Goal: Find specific page/section: Locate a particular part of the current website

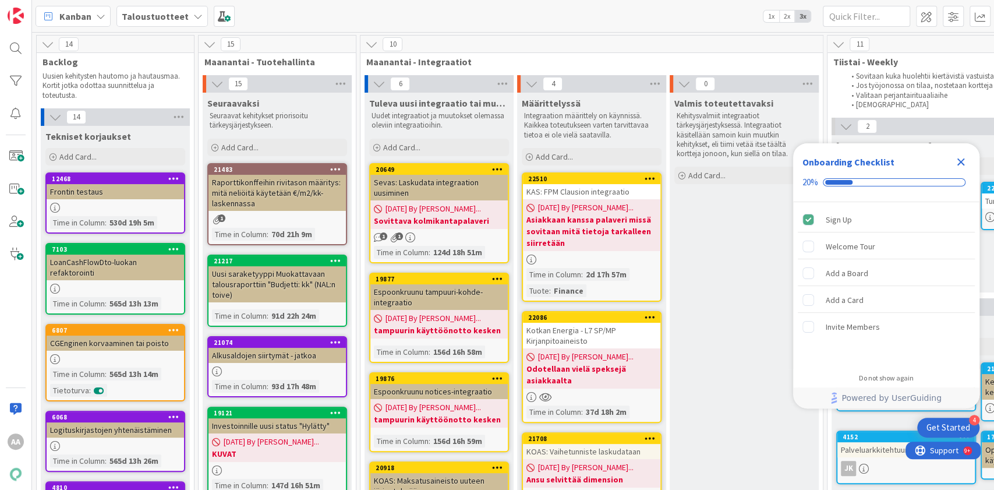
click at [958, 164] on icon "Close Checklist" at bounding box center [962, 162] width 8 height 8
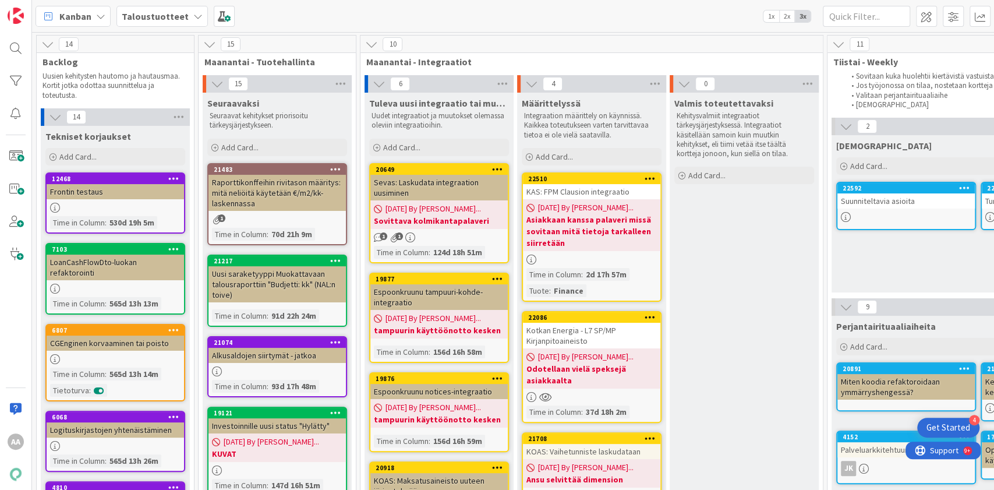
click at [558, 340] on div "Kotkan Energia - L7 SP/MP Kirjanpitoaineisto" at bounding box center [591, 336] width 137 height 26
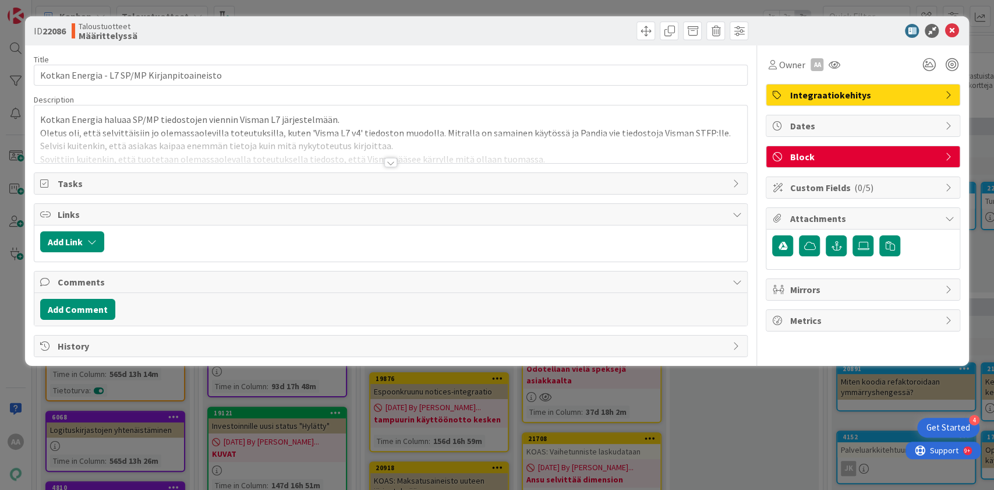
click at [388, 158] on div at bounding box center [390, 162] width 13 height 9
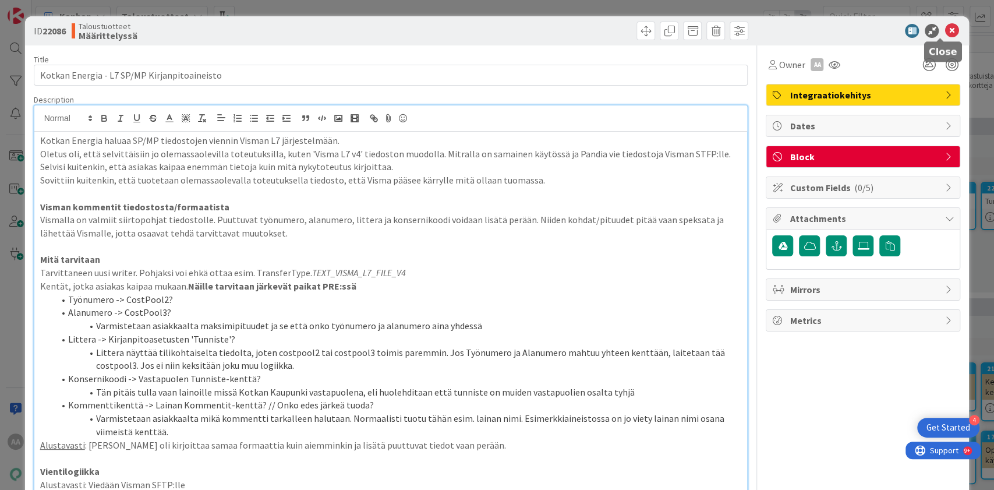
click at [945, 27] on icon at bounding box center [952, 31] width 14 height 14
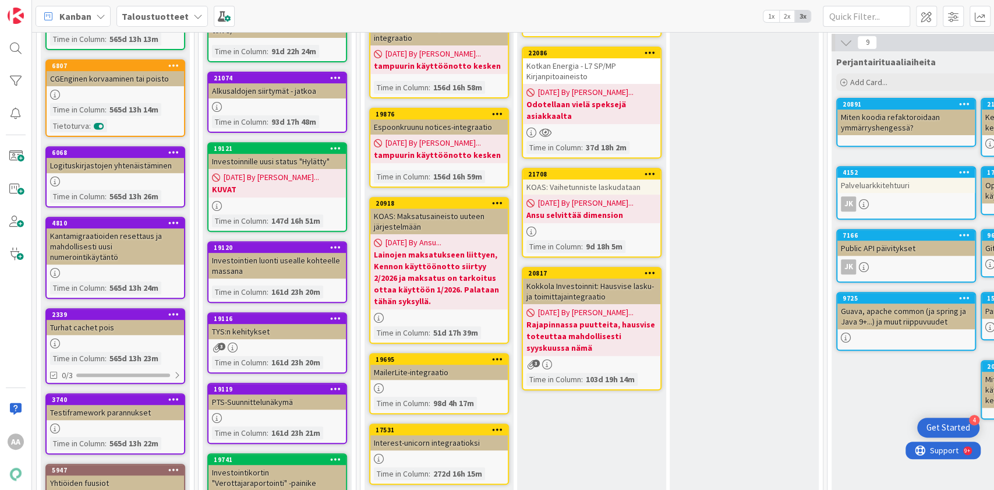
scroll to position [264, 0]
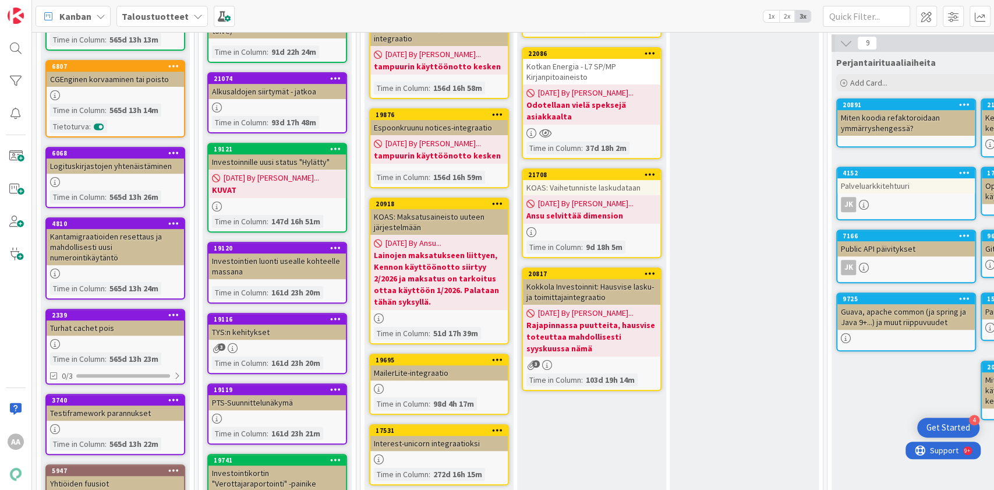
click at [571, 78] on div "Kotkan Energia - L7 SP/MP Kirjanpitoaineisto" at bounding box center [591, 72] width 137 height 26
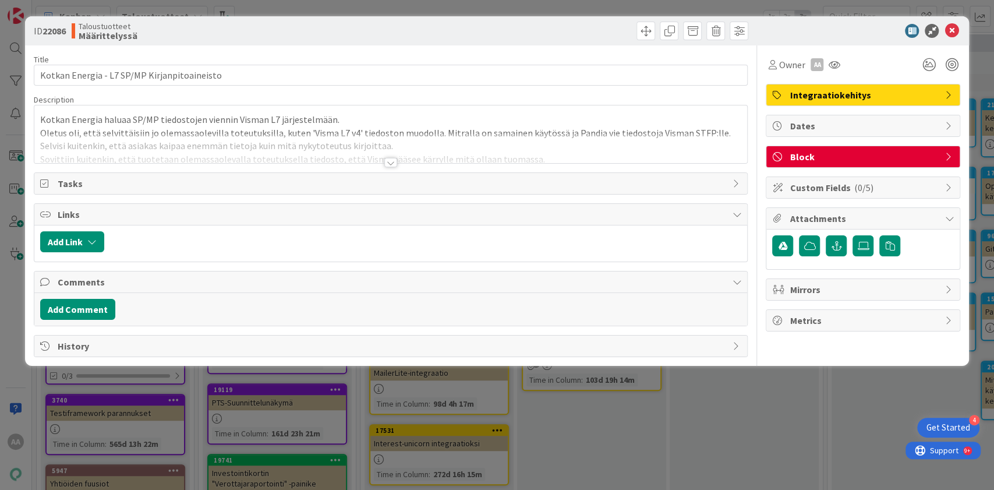
click at [394, 165] on div at bounding box center [390, 162] width 13 height 9
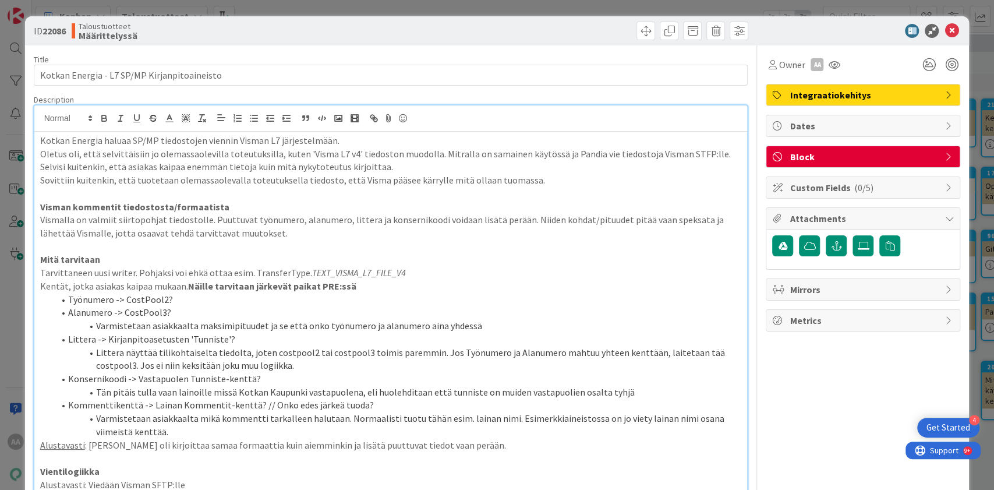
click at [932, 31] on div at bounding box center [857, 31] width 206 height 14
click at [945, 31] on icon at bounding box center [952, 31] width 14 height 14
